Goal: Information Seeking & Learning: Learn about a topic

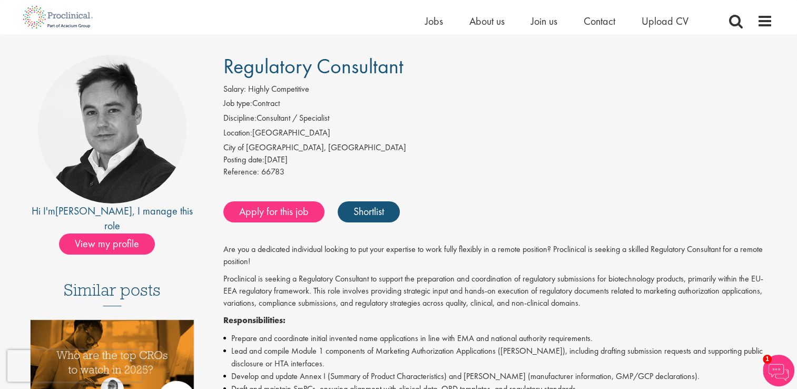
click at [485, 119] on li "Discipline: Consultant / Specialist" at bounding box center [497, 119] width 549 height 15
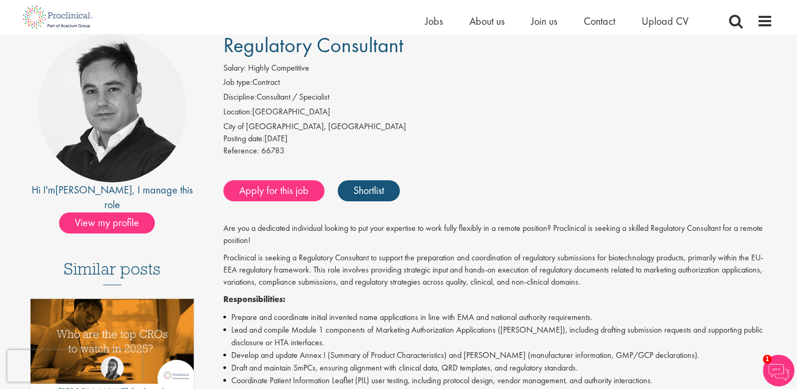
scroll to position [63, 0]
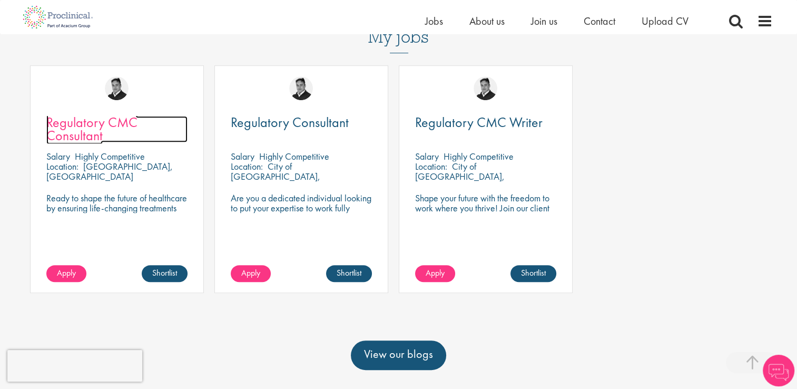
click at [103, 116] on link "Regulatory CMC Consultant" at bounding box center [116, 129] width 141 height 26
